Goal: Task Accomplishment & Management: Manage account settings

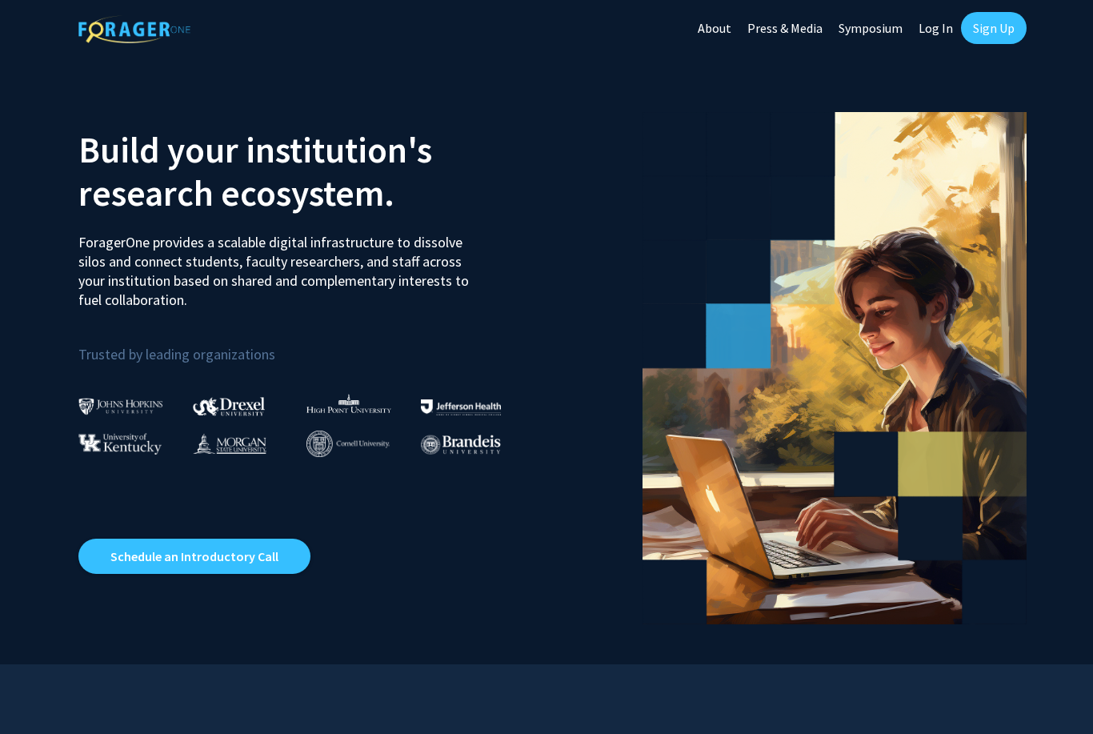
click at [234, 450] on img at bounding box center [230, 443] width 74 height 21
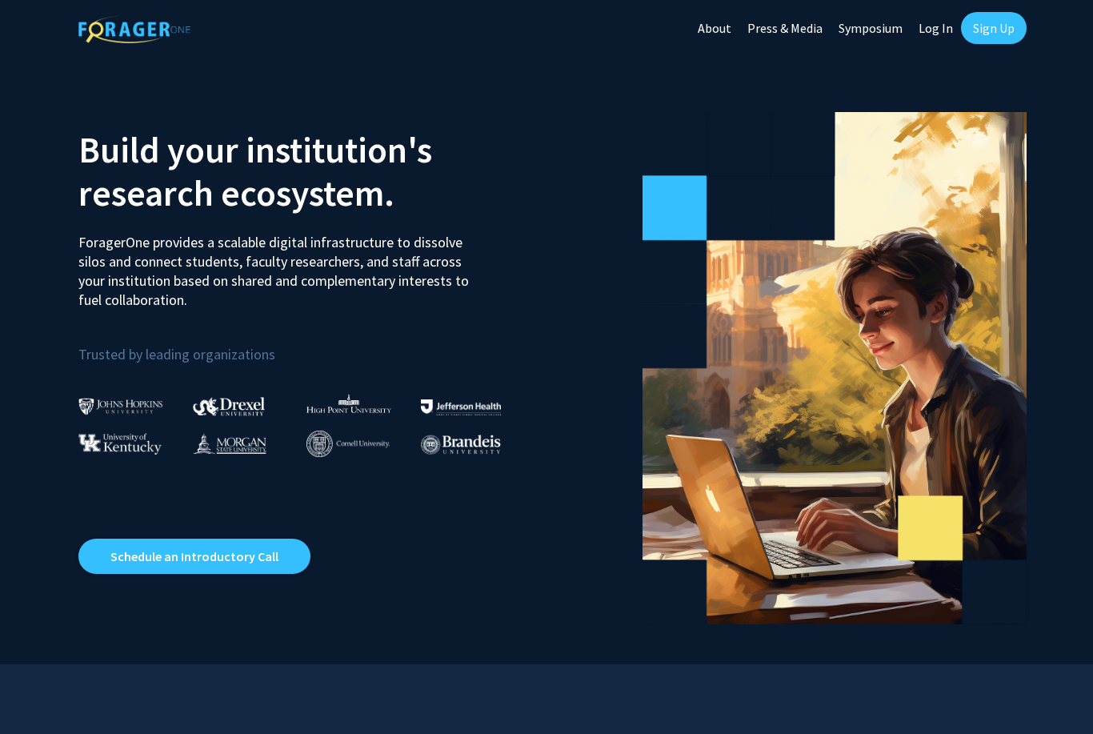
click at [999, 35] on link "Sign Up" at bounding box center [994, 28] width 66 height 32
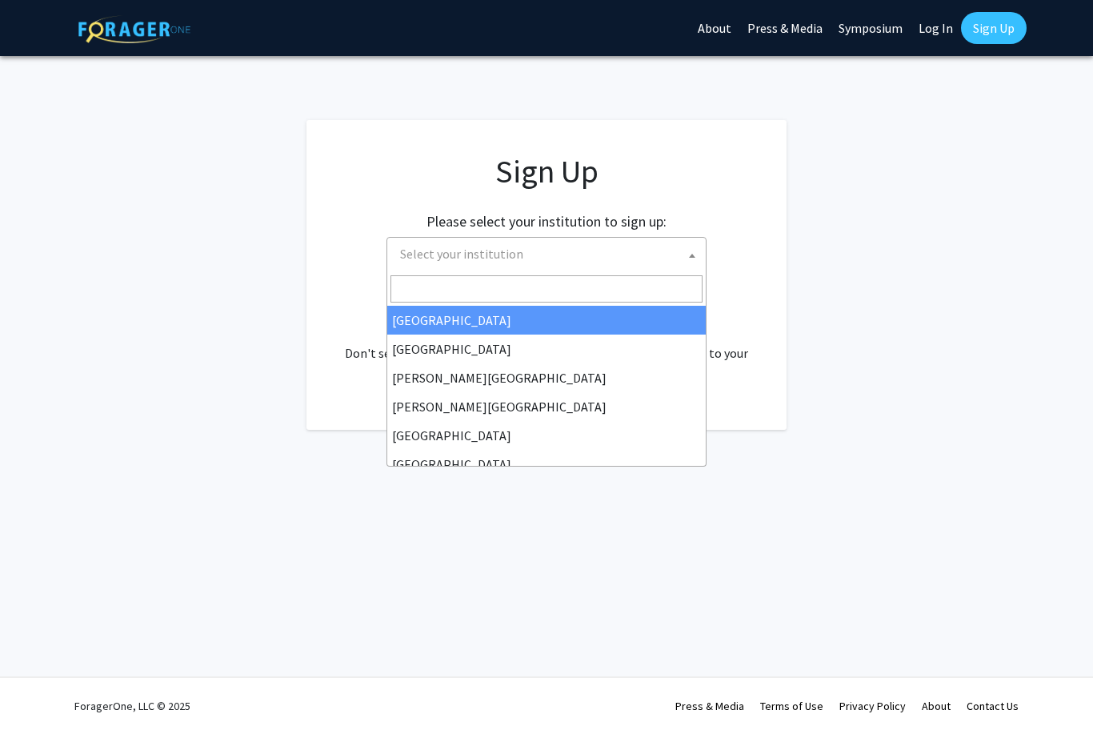
click at [672, 264] on span "Select your institution" at bounding box center [550, 254] width 312 height 33
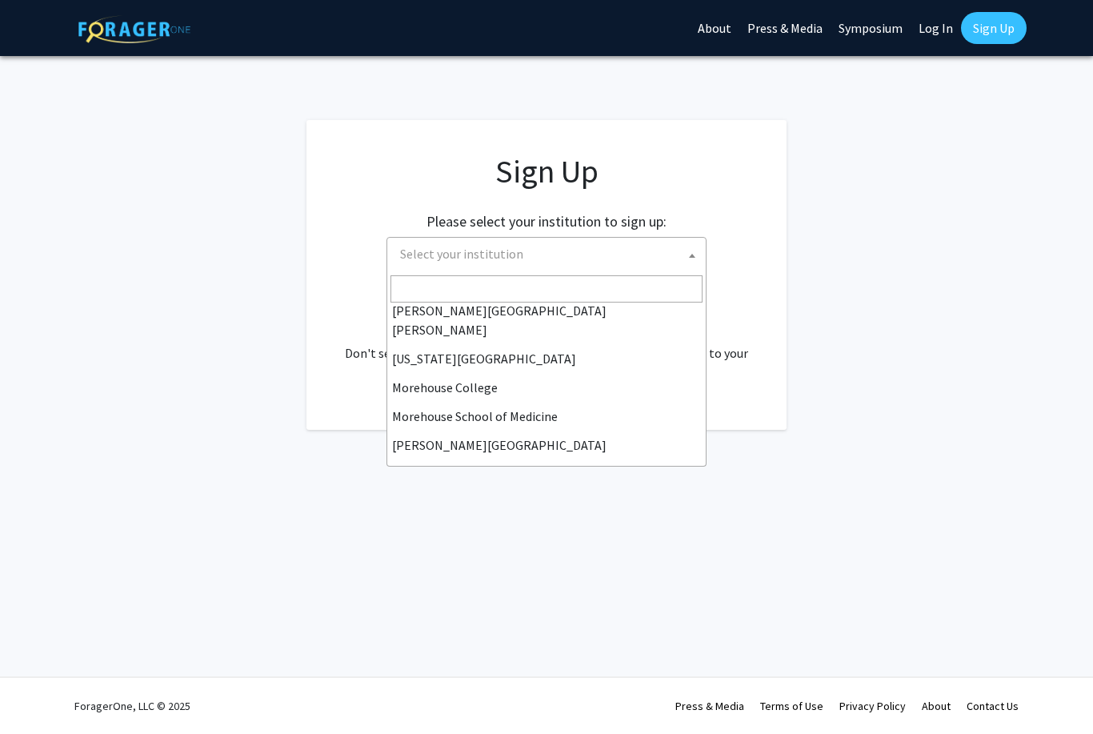
scroll to position [327, 0]
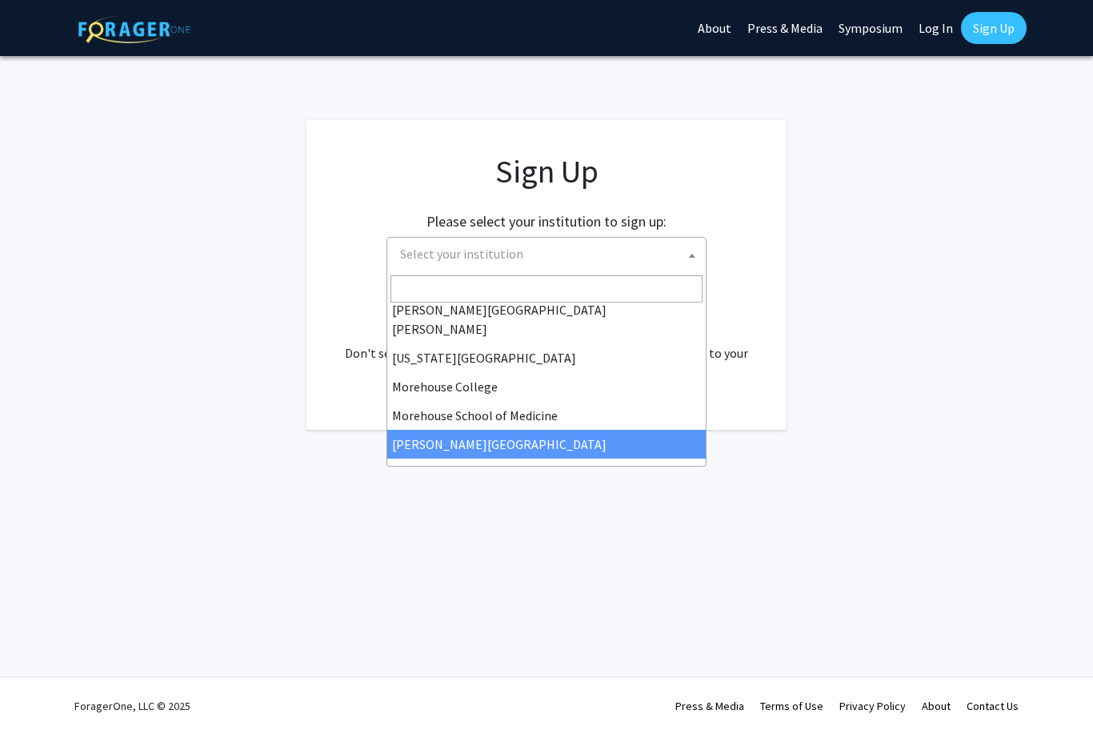
select select "20"
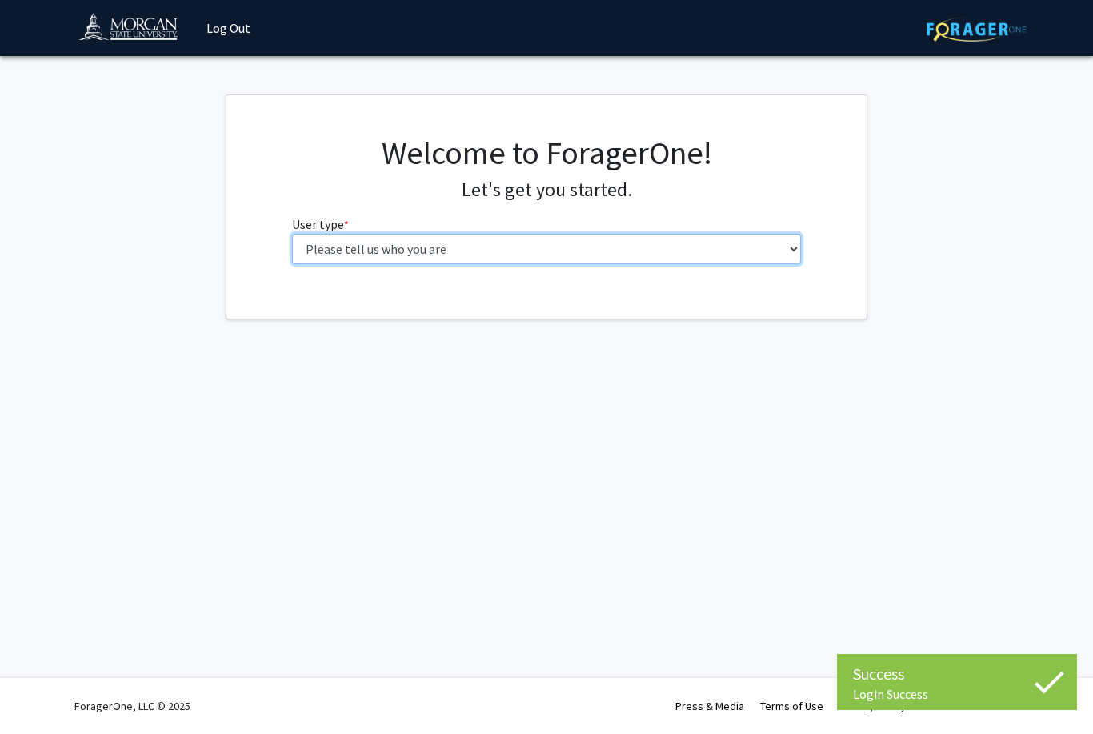
select select "1: undergrad"
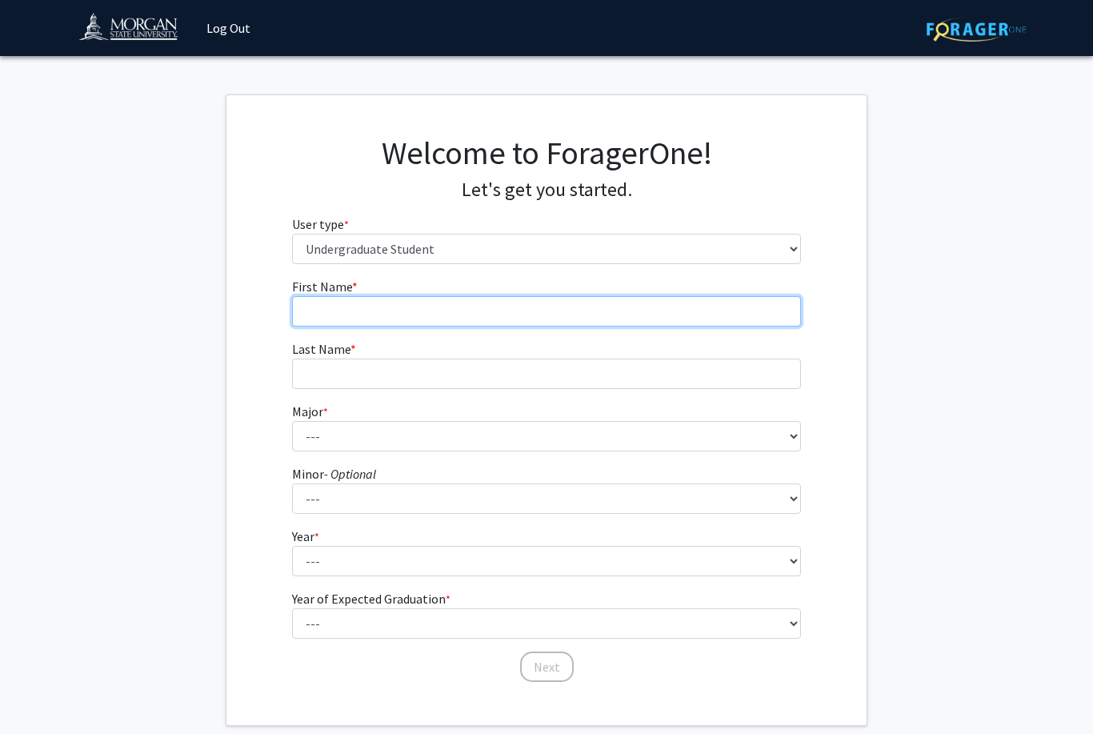
click at [518, 306] on input "First Name * required" at bounding box center [547, 311] width 510 height 30
type input "Ashley"
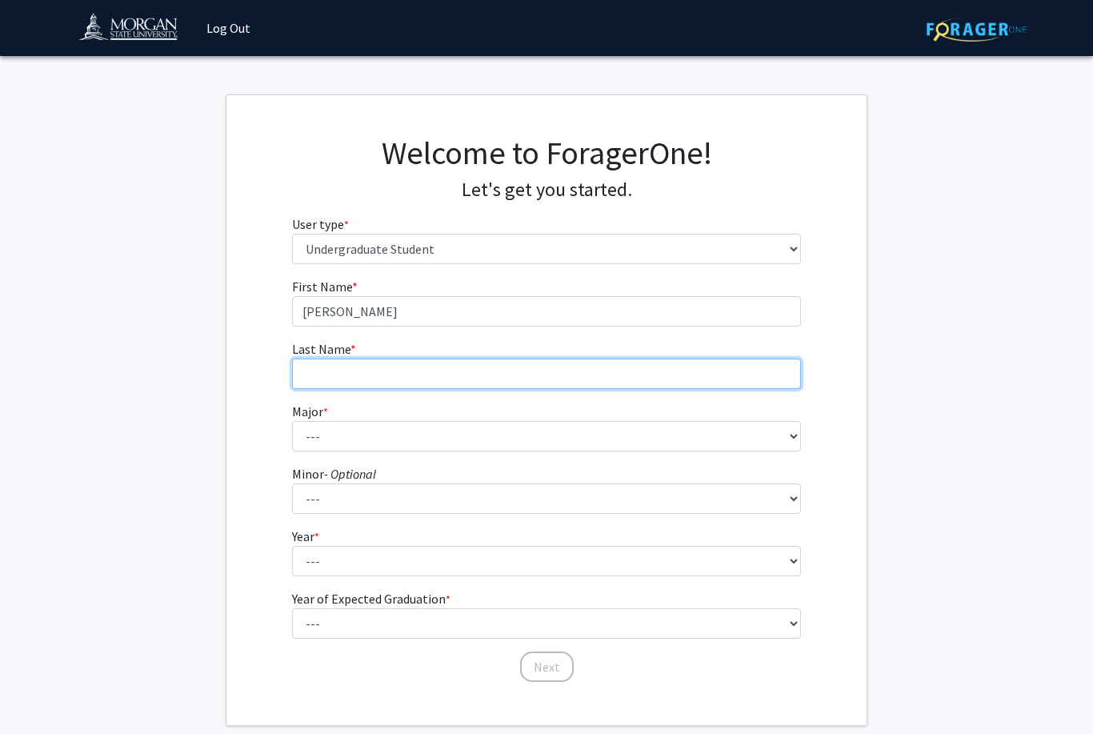
type input "Williams"
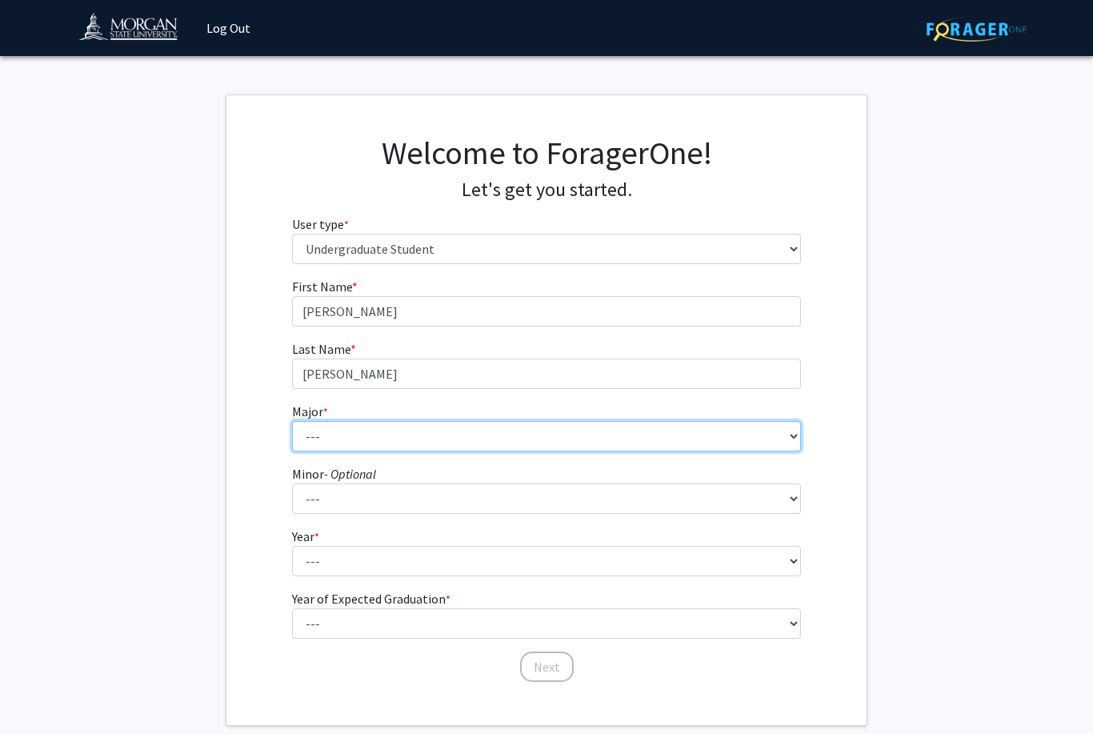
select select "52: 1642"
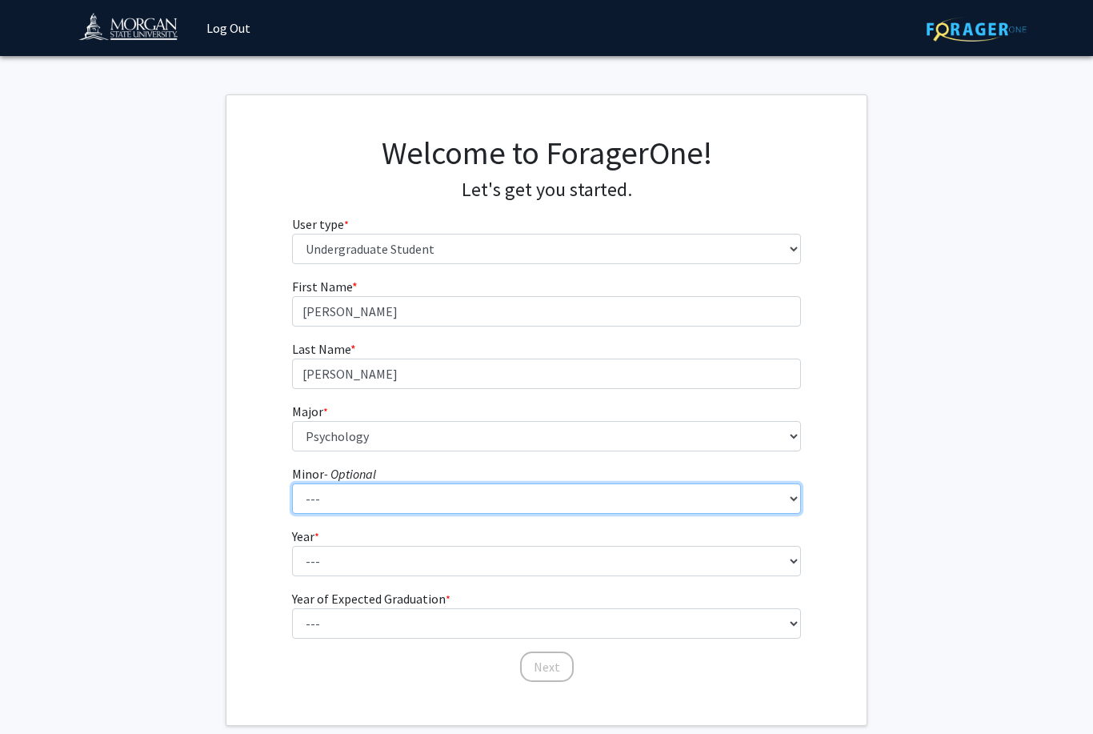
select select "19: 1236"
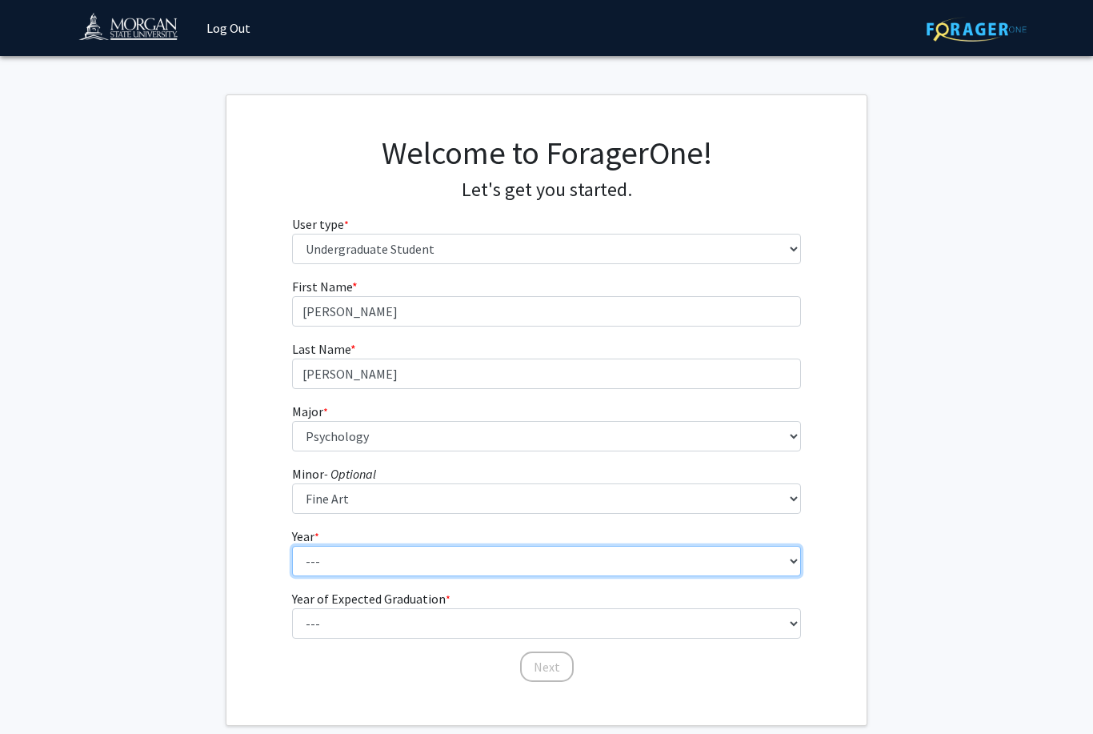
select select "3: junior"
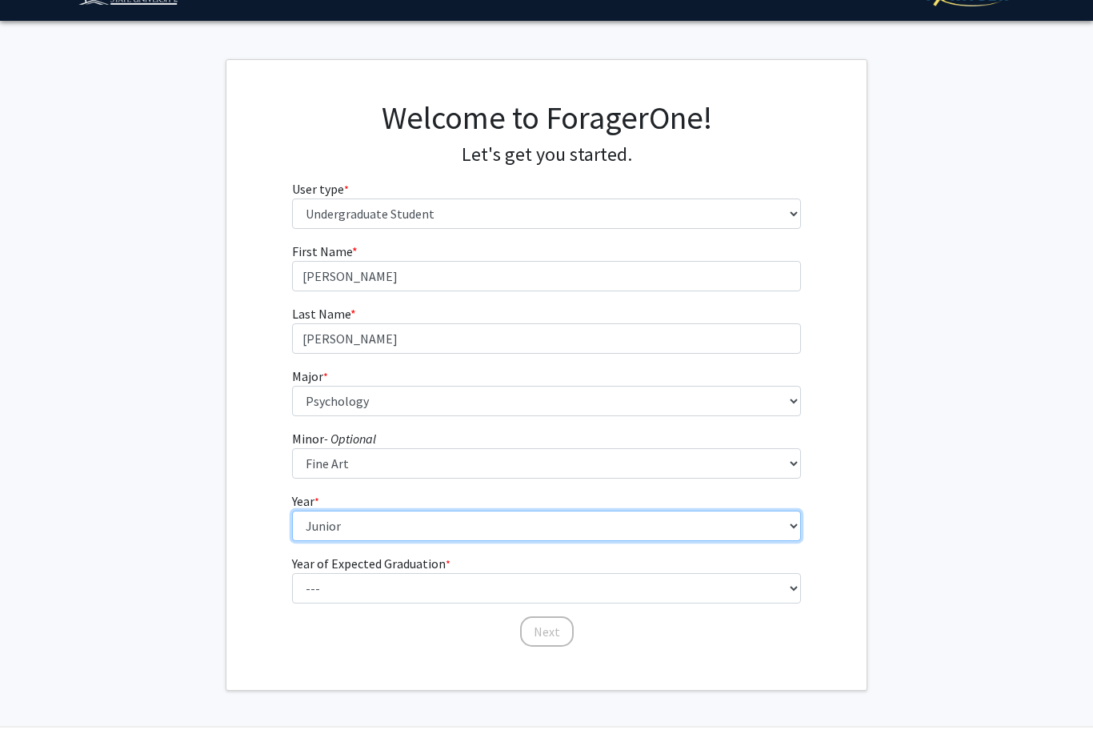
scroll to position [43, 0]
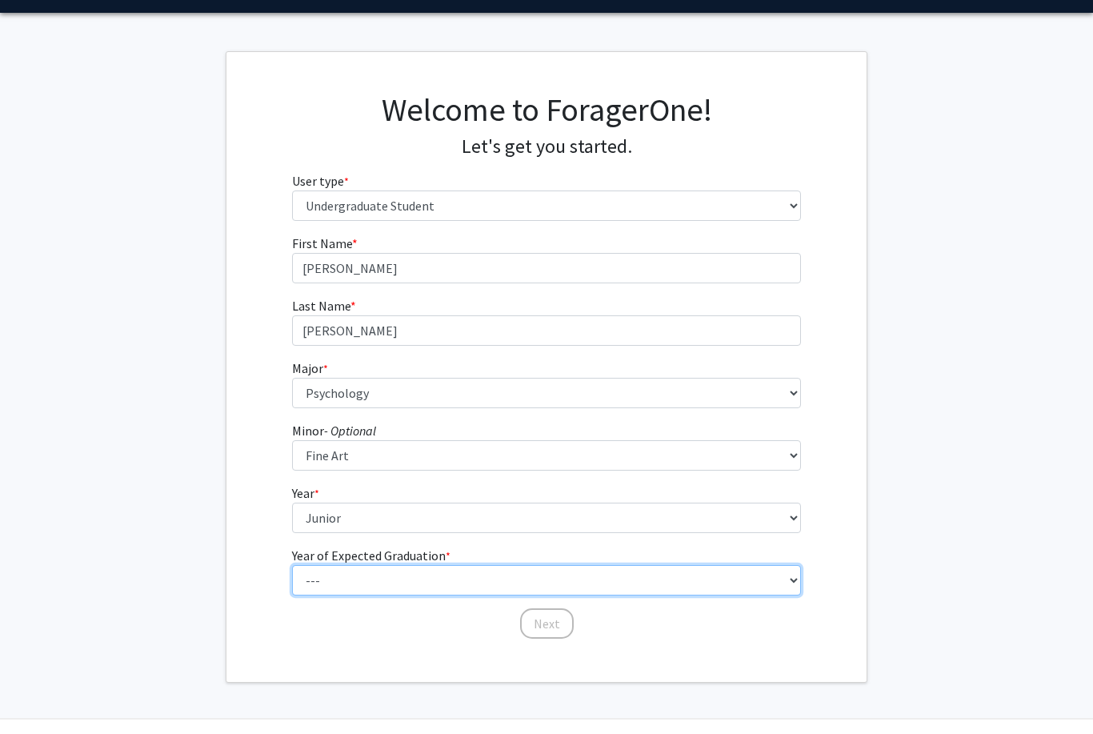
select select "3: 2027"
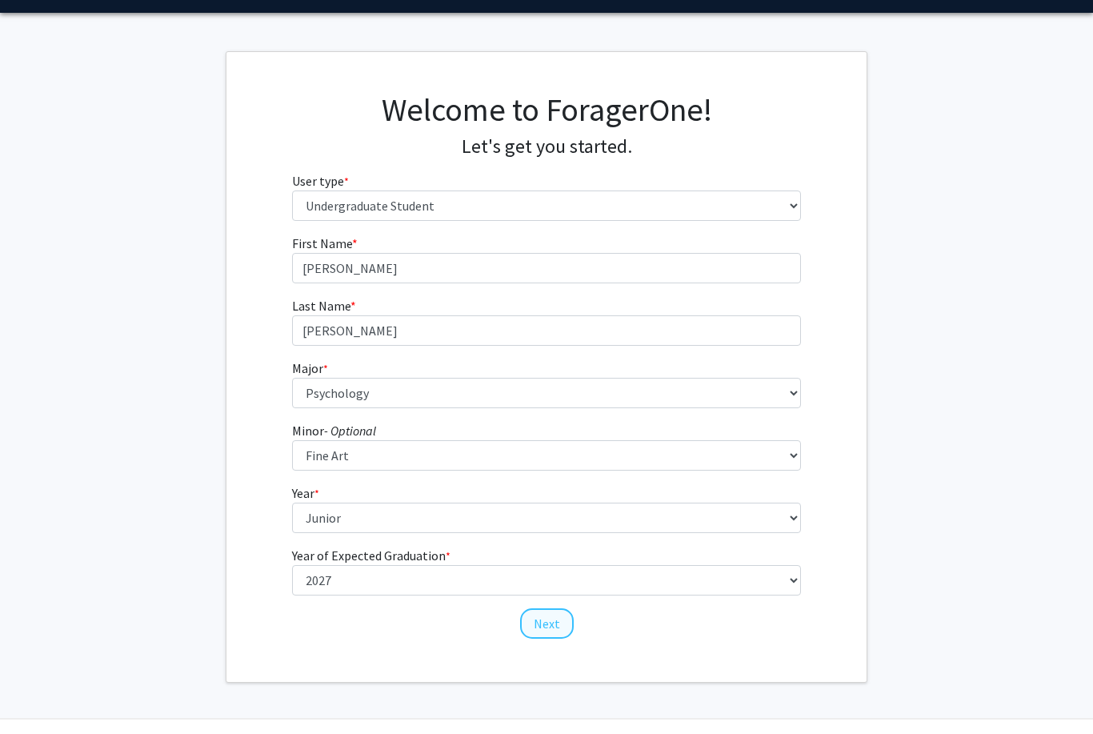
click at [546, 634] on button "Next" at bounding box center [547, 623] width 54 height 30
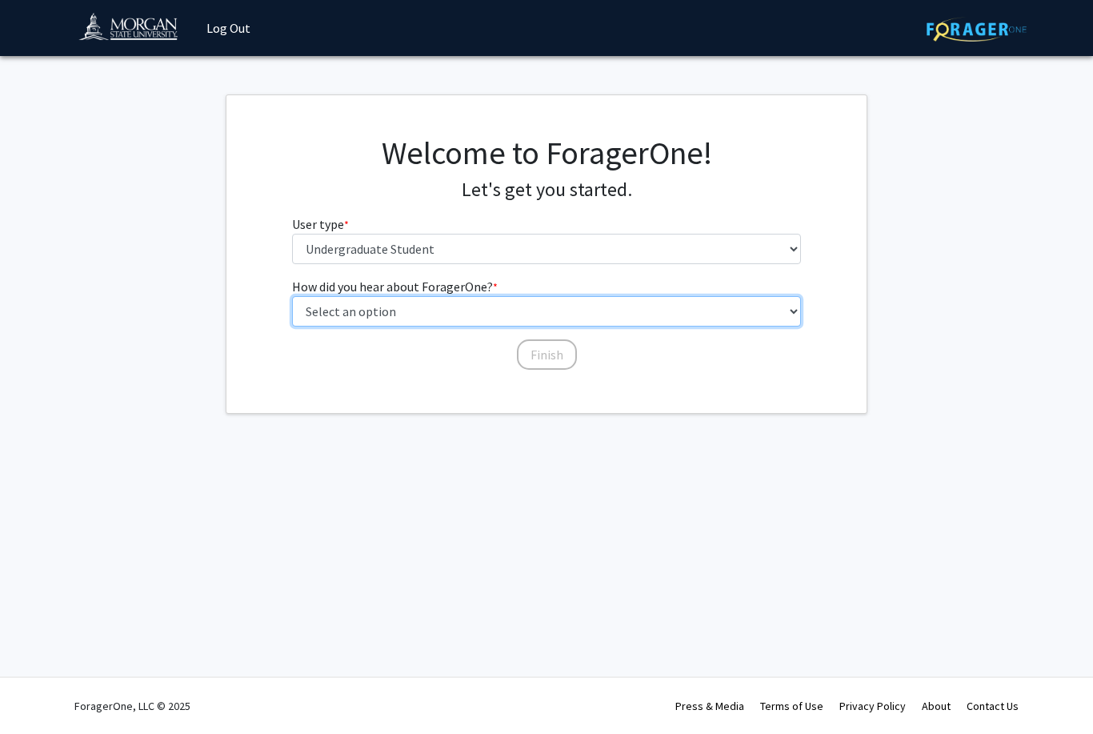
select select "2: faculty_recommendation"
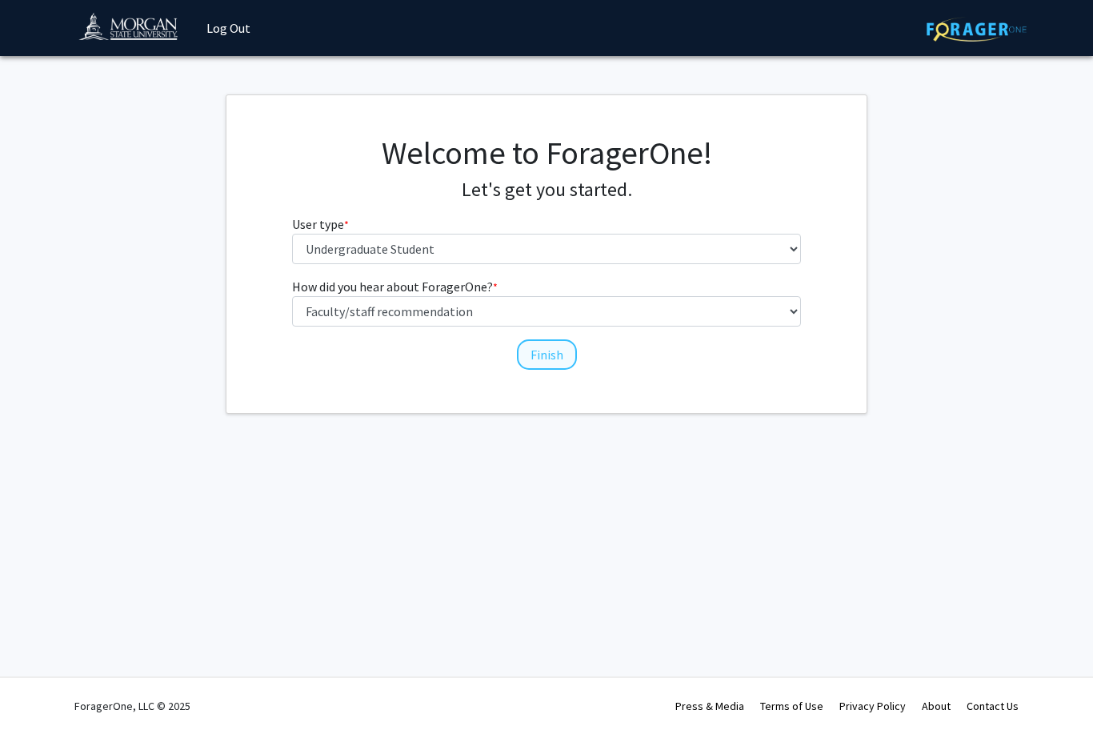
click at [544, 350] on button "Finish" at bounding box center [547, 354] width 60 height 30
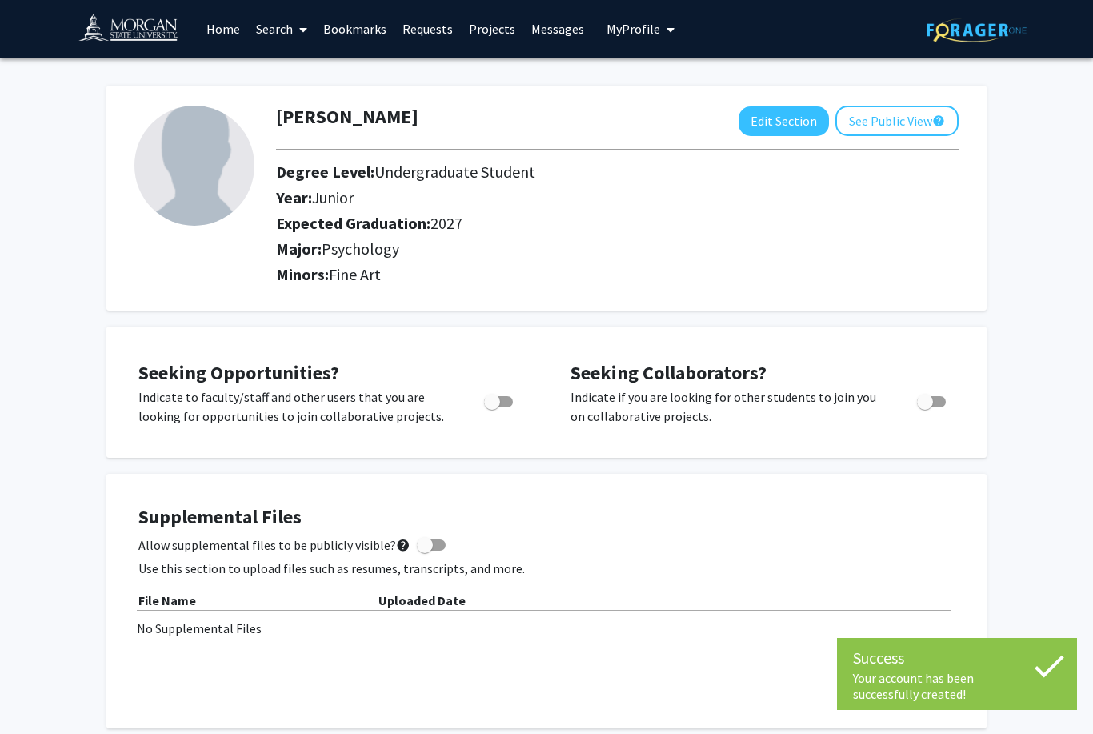
click at [198, 162] on img at bounding box center [194, 166] width 120 height 120
click at [774, 132] on button "Edit Section" at bounding box center [783, 121] width 90 height 30
select select "junior"
select select "2027"
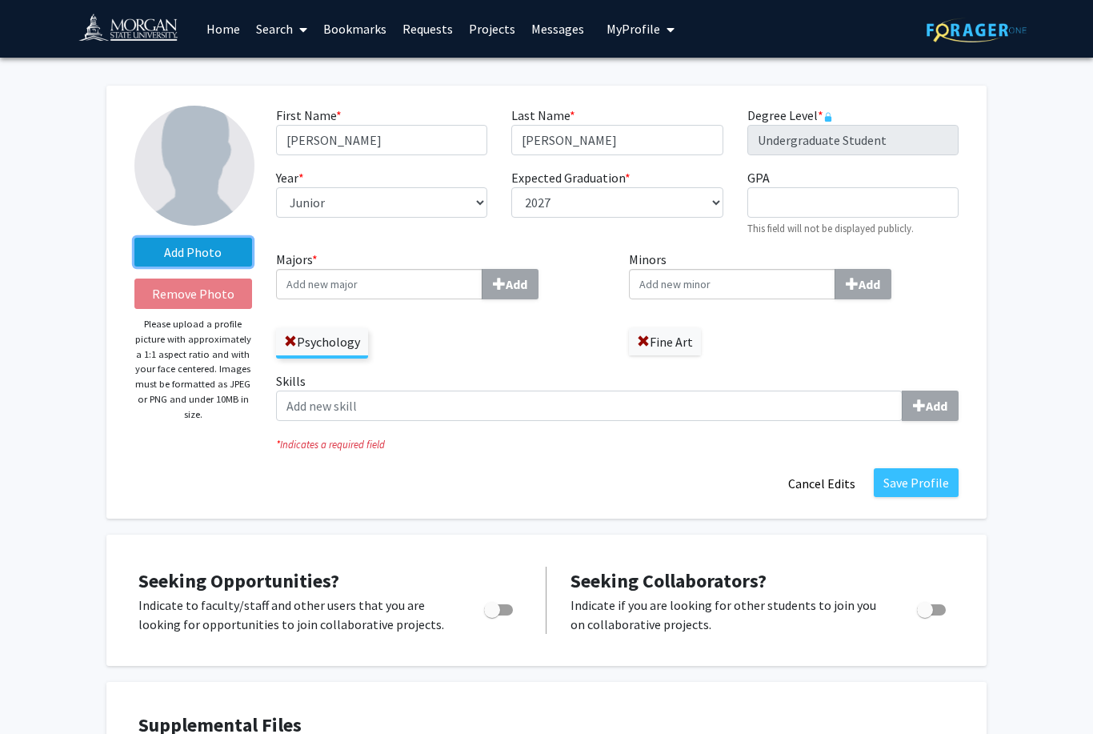
click at [183, 253] on label "Add Photo" at bounding box center [193, 252] width 118 height 29
click at [0, 0] on input "Add Photo" at bounding box center [0, 0] width 0 height 0
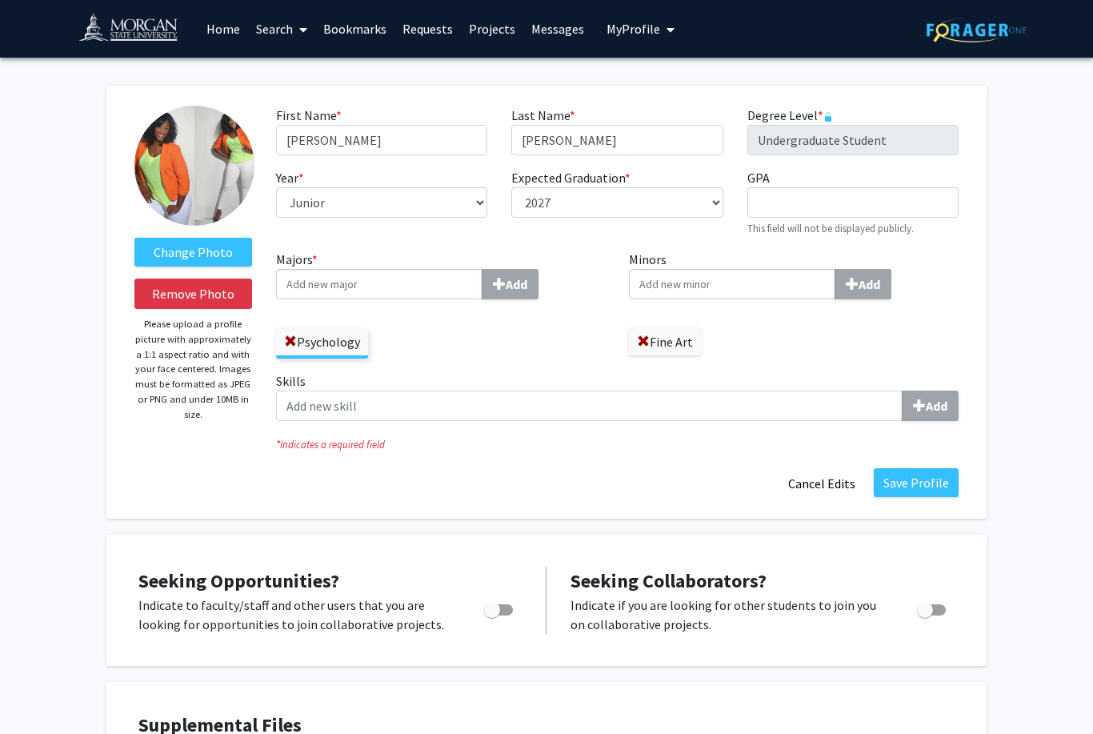
click at [233, 153] on img at bounding box center [194, 166] width 120 height 120
click at [215, 253] on label "Change Photo" at bounding box center [193, 252] width 118 height 29
click at [0, 0] on input "Change Photo" at bounding box center [0, 0] width 0 height 0
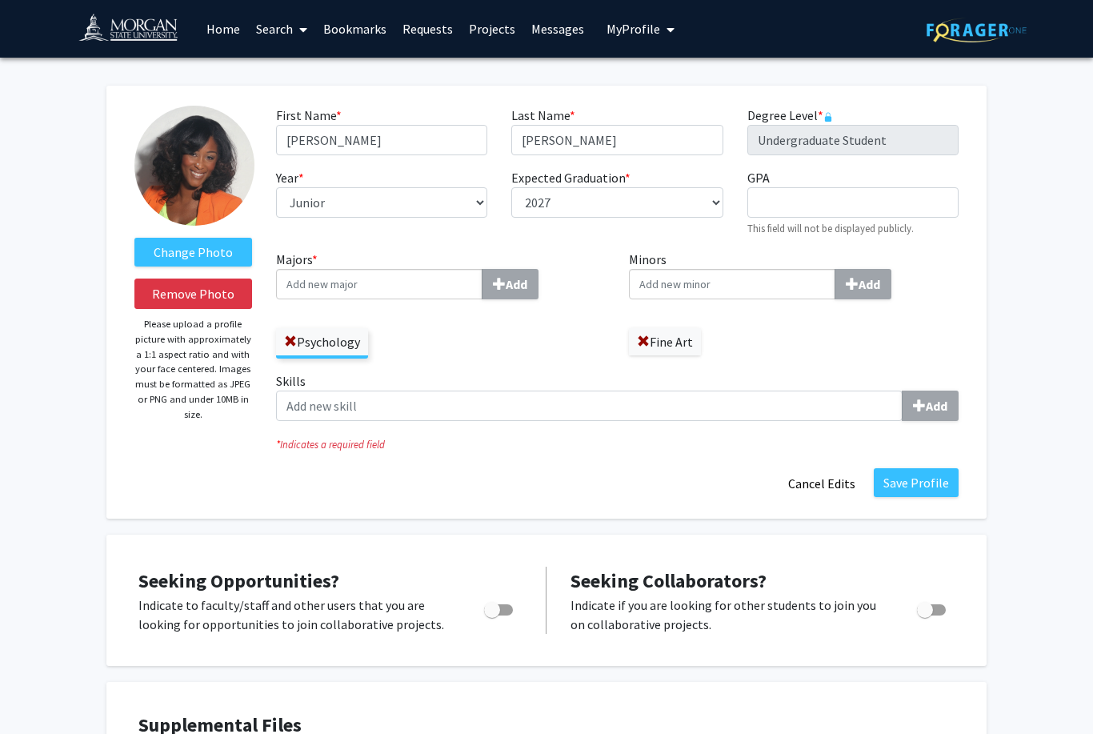
click at [938, 484] on button "Save Profile" at bounding box center [916, 482] width 85 height 29
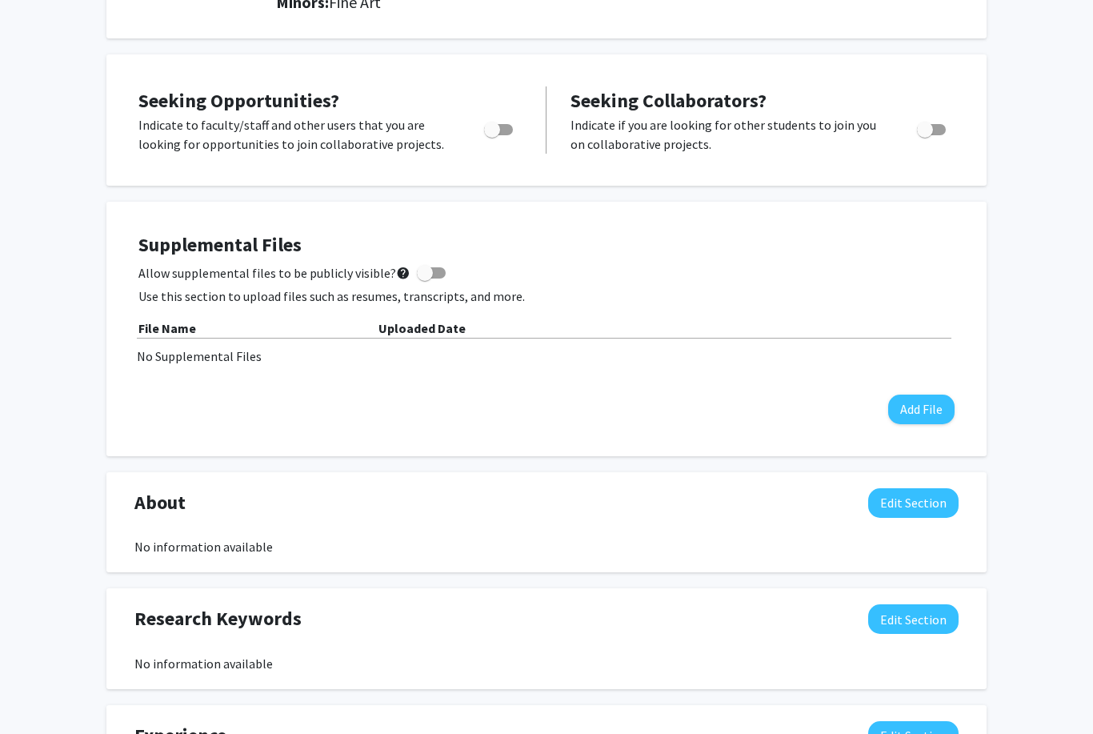
scroll to position [471, 0]
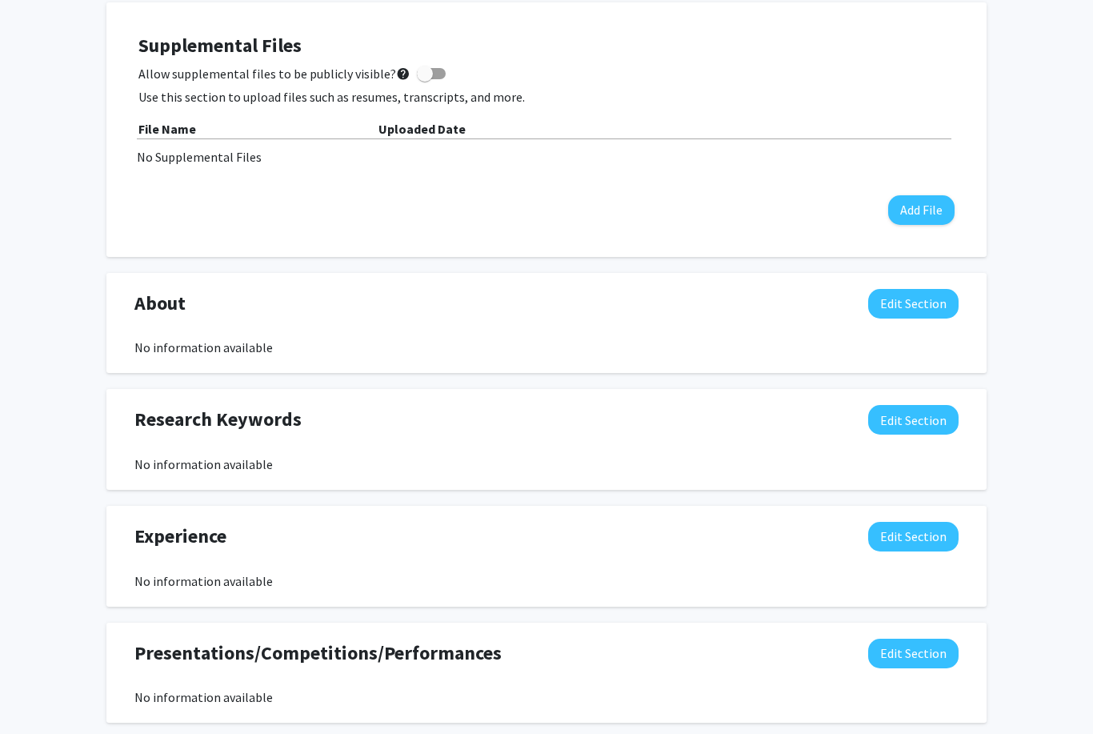
click at [927, 310] on button "Edit Section" at bounding box center [913, 304] width 90 height 30
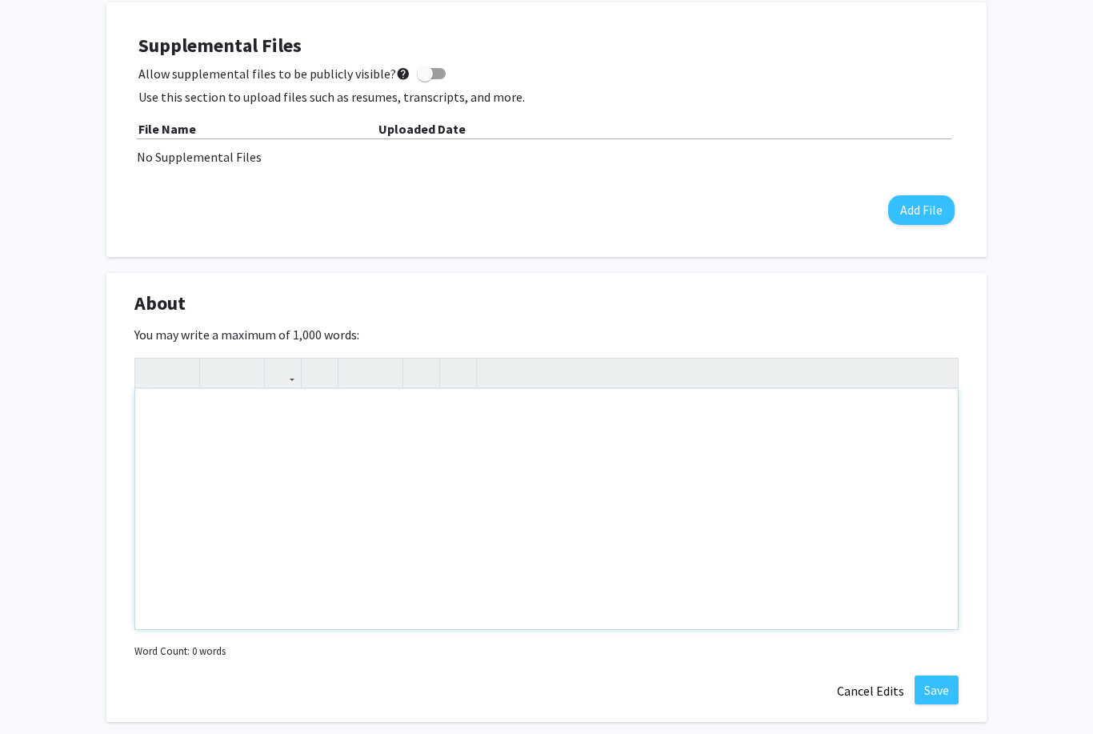
click at [471, 538] on div "Note to users with screen readers: Please deactivate our accessibility plugin f…" at bounding box center [546, 509] width 822 height 240
paste div "Note to users with screen readers: Please deactivate our accessibility plugin f…"
type textarea "<p>I’m Ashley Williams, a junior at Morgan State University majoring in Psychol…"
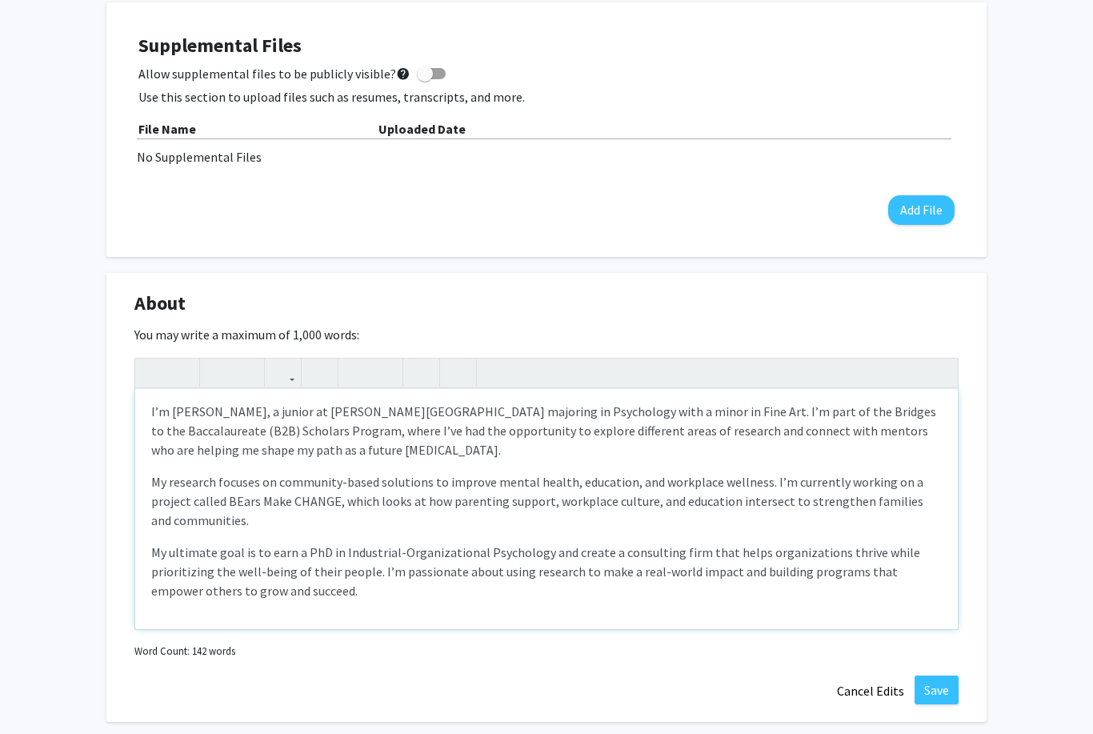
scroll to position [3, 0]
click at [937, 694] on button "Save" at bounding box center [936, 689] width 44 height 29
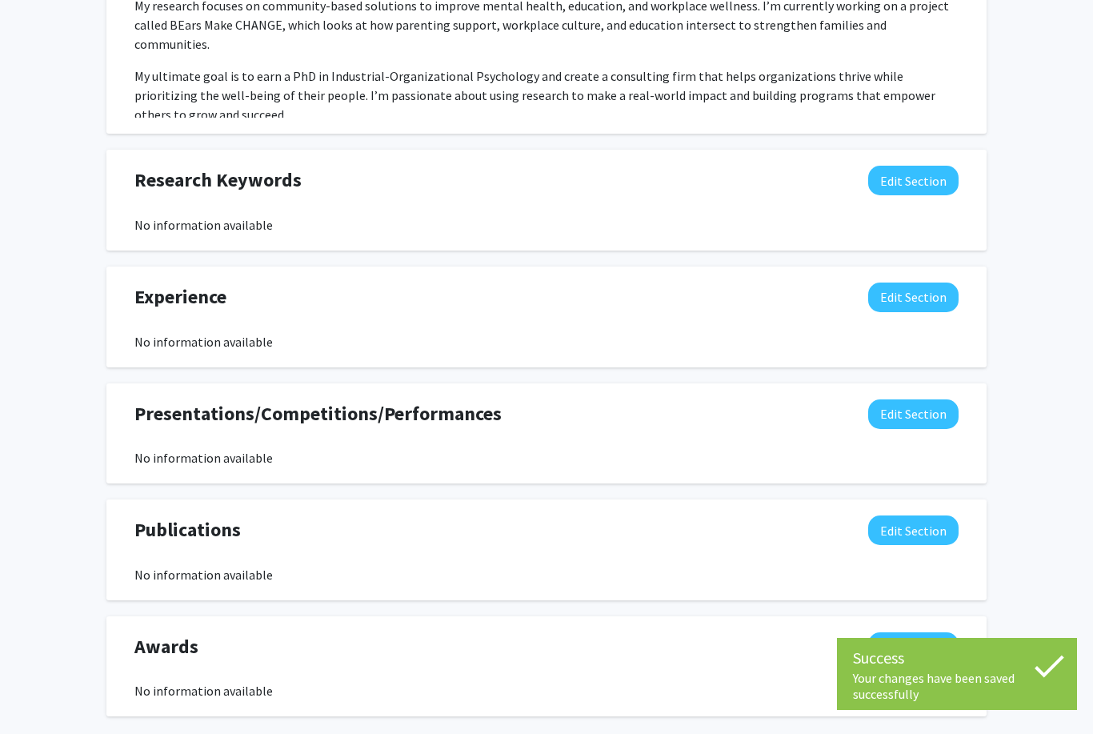
scroll to position [913, 0]
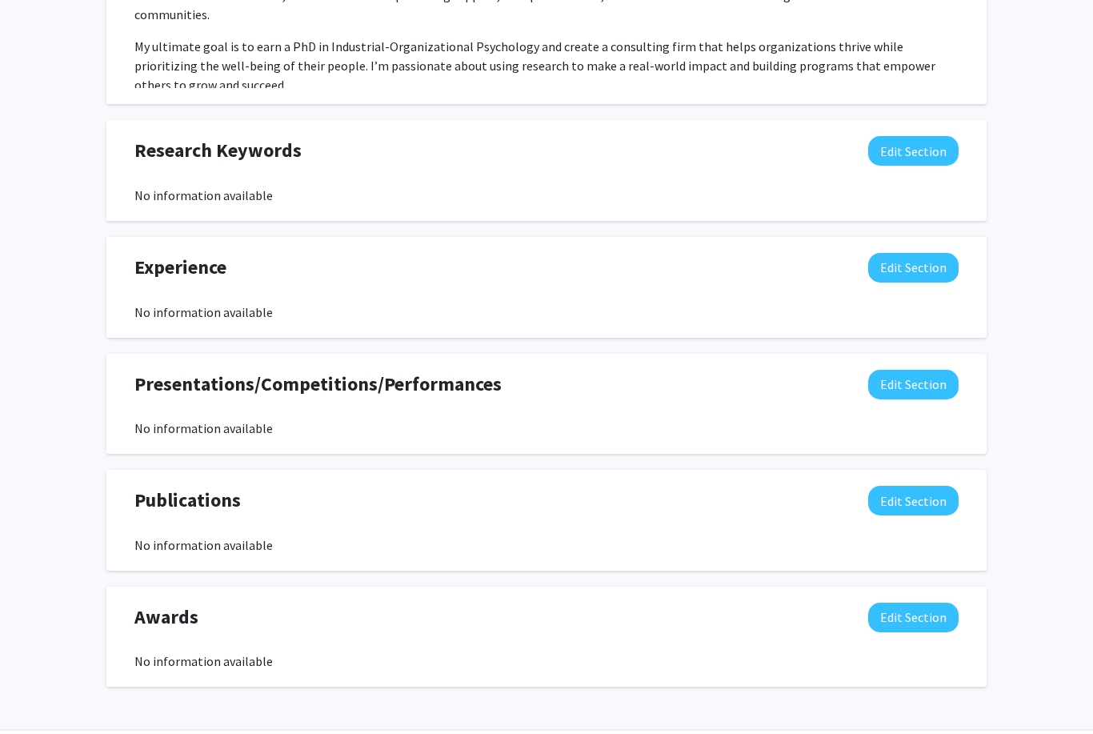
click at [924, 373] on button "Edit Section" at bounding box center [913, 385] width 90 height 30
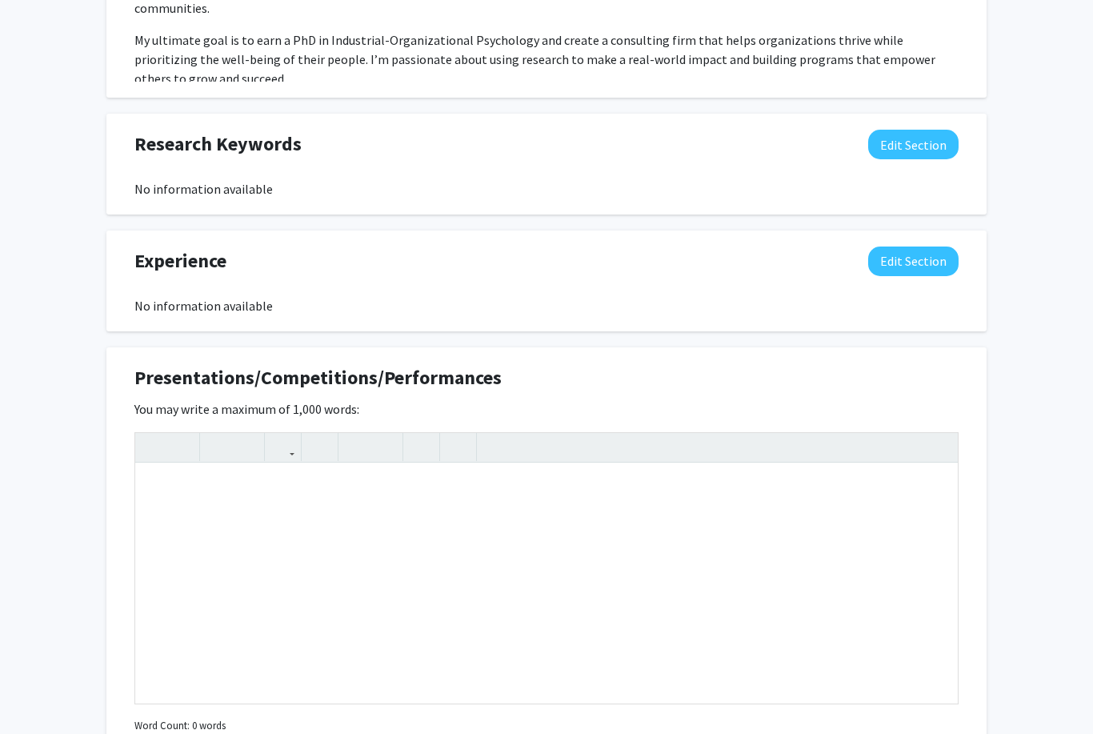
scroll to position [935, 0]
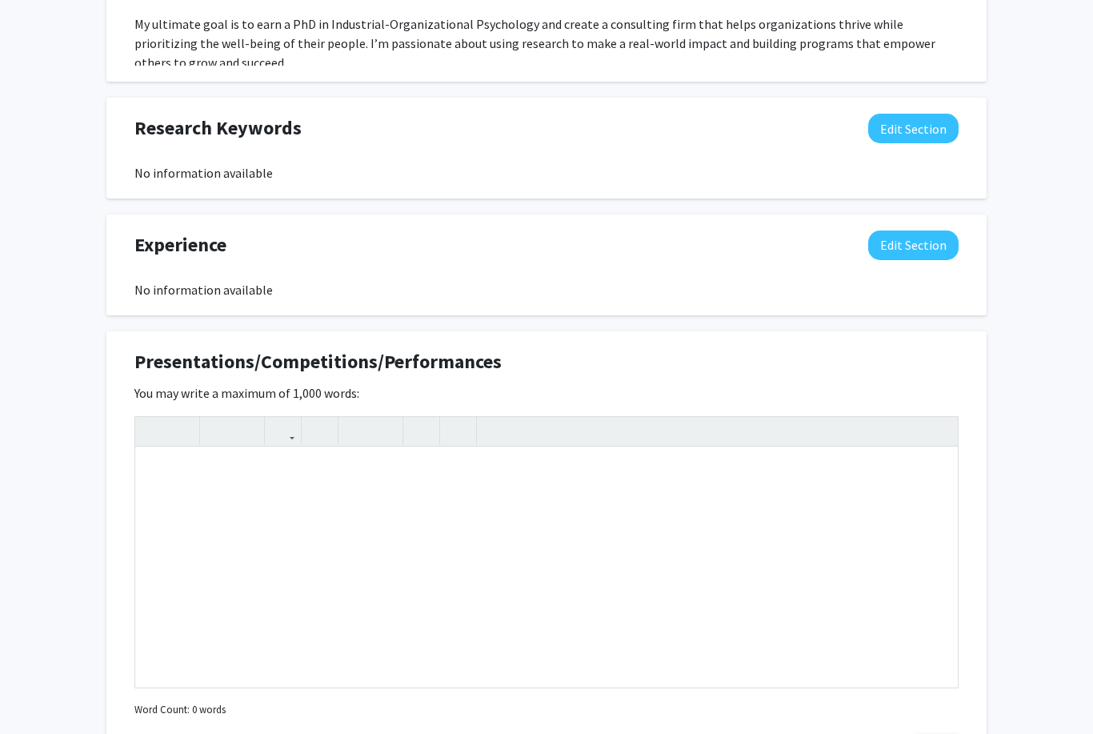
click at [906, 246] on button "Edit Section" at bounding box center [913, 245] width 90 height 30
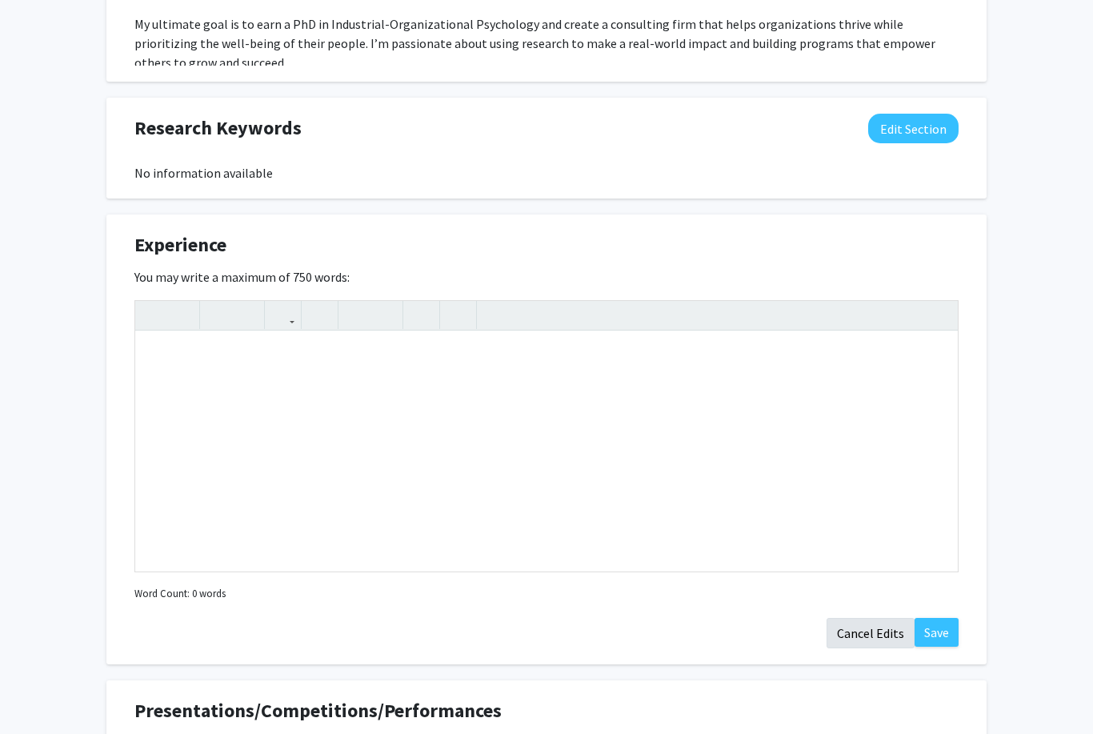
click at [870, 638] on button "Cancel Edits" at bounding box center [870, 633] width 88 height 30
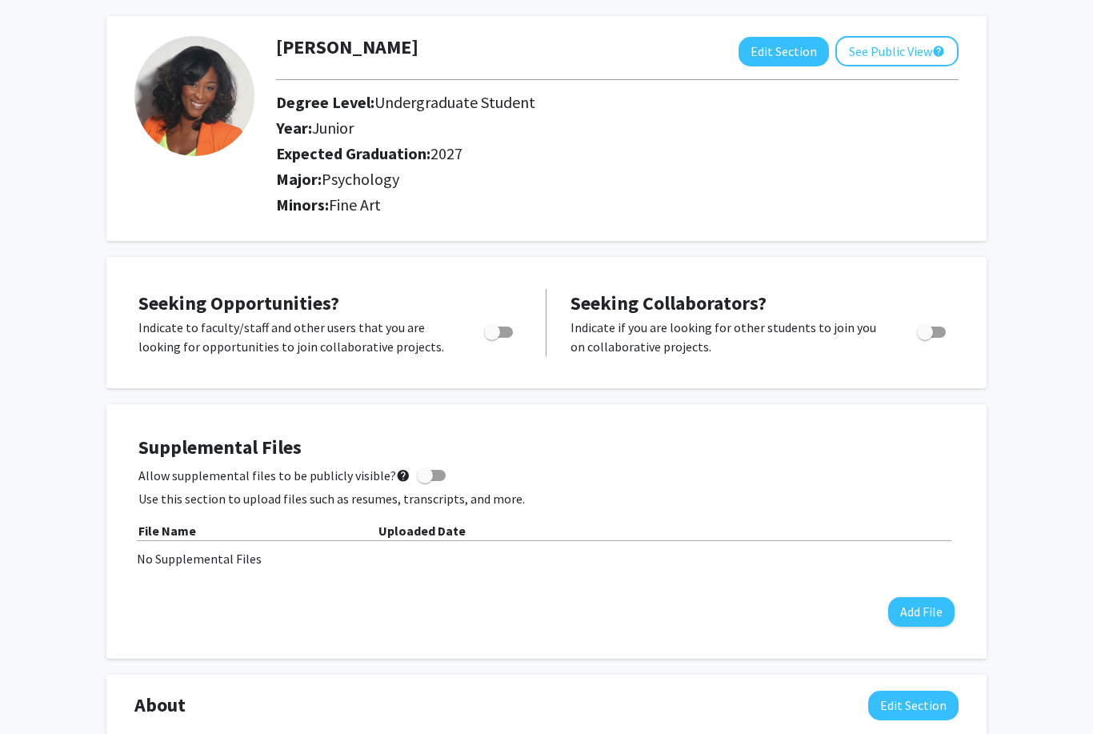
scroll to position [0, 0]
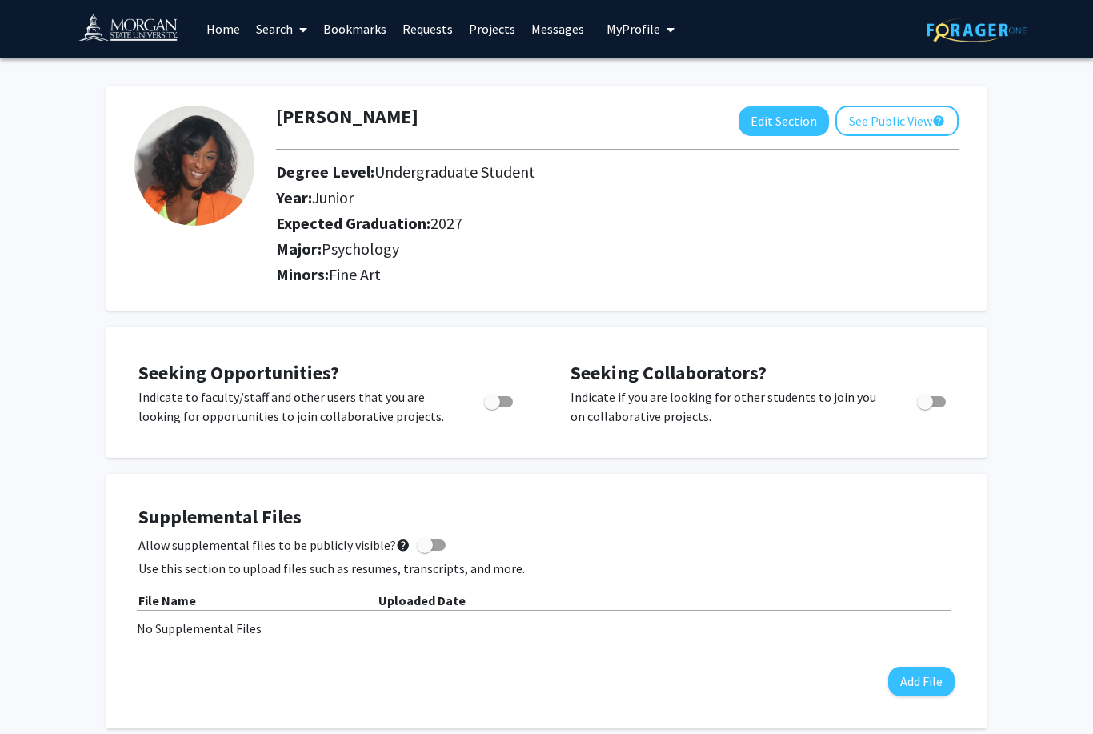
click at [901, 126] on button "See Public View help" at bounding box center [896, 121] width 123 height 30
